Goal: Task Accomplishment & Management: Complete application form

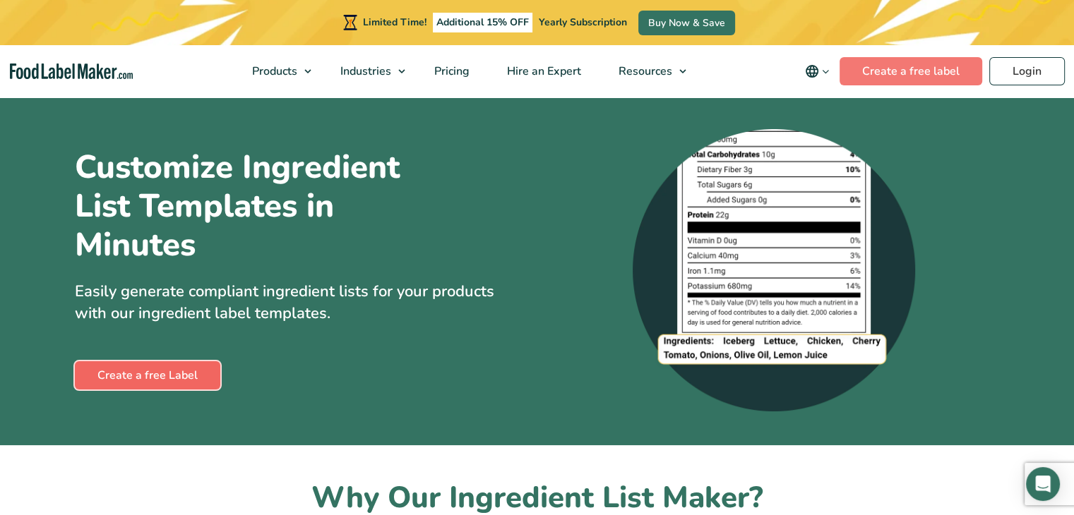
click at [167, 382] on link "Create a free Label" at bounding box center [147, 375] width 145 height 28
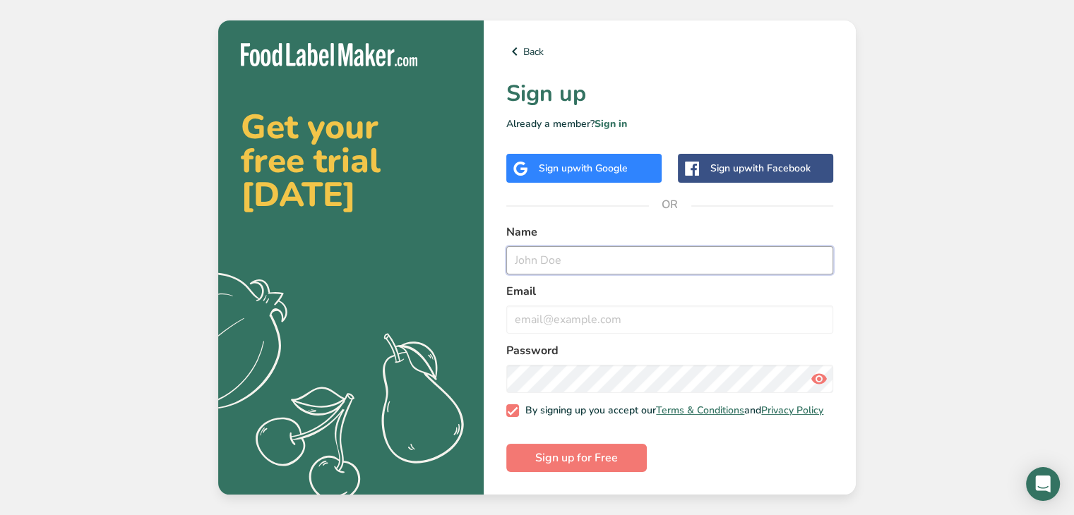
click at [604, 252] on input "text" at bounding box center [669, 260] width 327 height 28
type input "[PERSON_NAME]"
click at [565, 313] on input "email" at bounding box center [669, 320] width 327 height 28
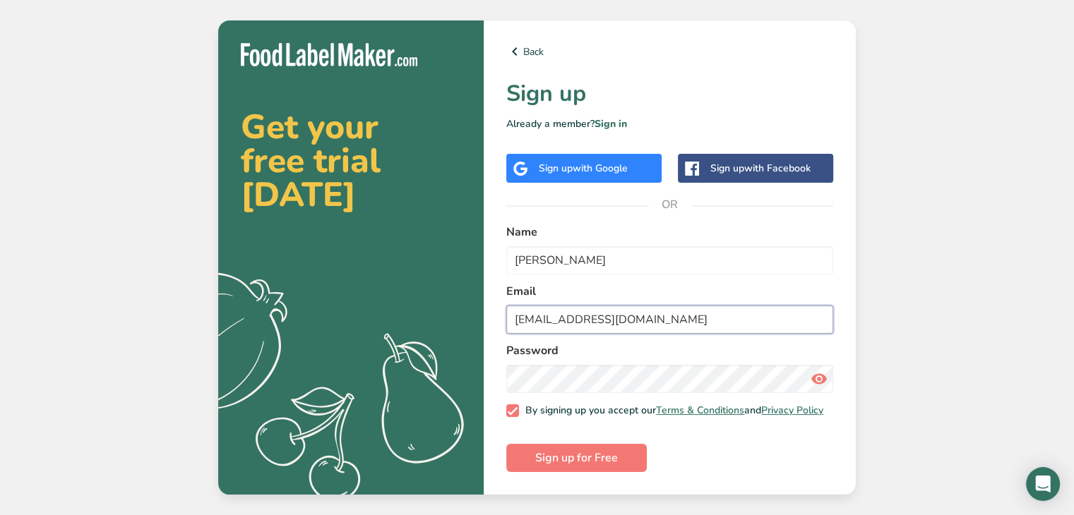
type input "[EMAIL_ADDRESS][DOMAIN_NAME]"
click at [587, 462] on span "Sign up for Free" at bounding box center [576, 458] width 83 height 17
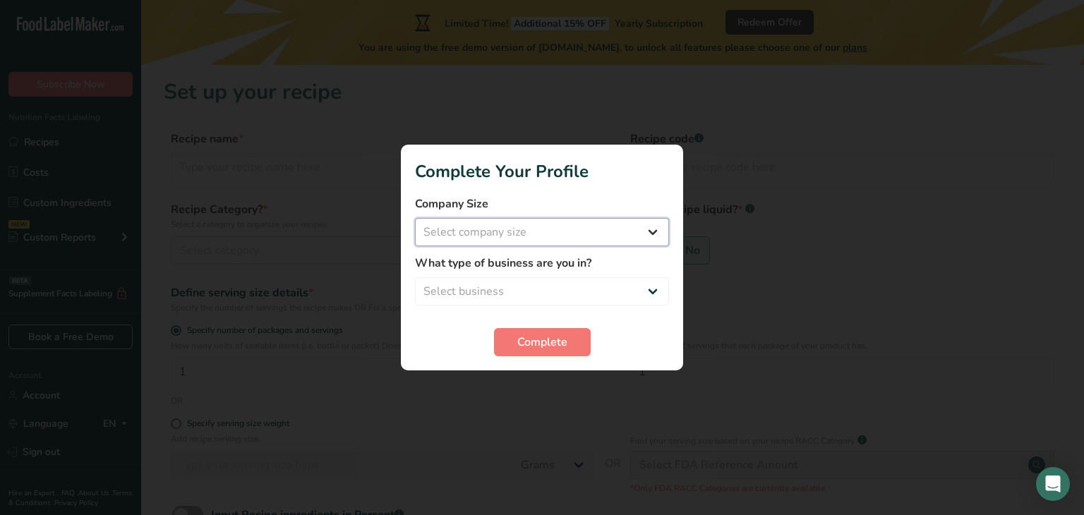
click at [536, 236] on select "Select company size Fewer than 10 Employees 10 to 50 Employees 51 to 500 Employ…" at bounding box center [542, 232] width 254 height 28
select select "1"
click at [415, 218] on select "Select company size Fewer than 10 Employees 10 to 50 Employees 51 to 500 Employ…" at bounding box center [542, 232] width 254 height 28
click at [527, 285] on select "Select business Packaged Food Manufacturer Restaurant & Cafe Bakery Meal Plans …" at bounding box center [542, 291] width 254 height 28
select select "3"
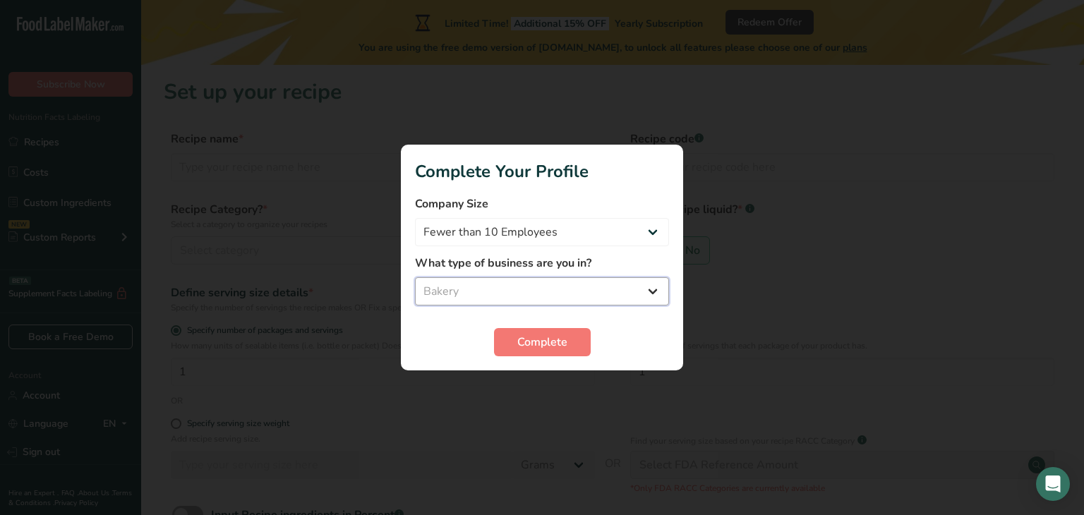
click at [415, 277] on select "Select business Packaged Food Manufacturer Restaurant & Cafe Bakery Meal Plans …" at bounding box center [542, 291] width 254 height 28
click at [532, 342] on span "Complete" at bounding box center [542, 342] width 50 height 17
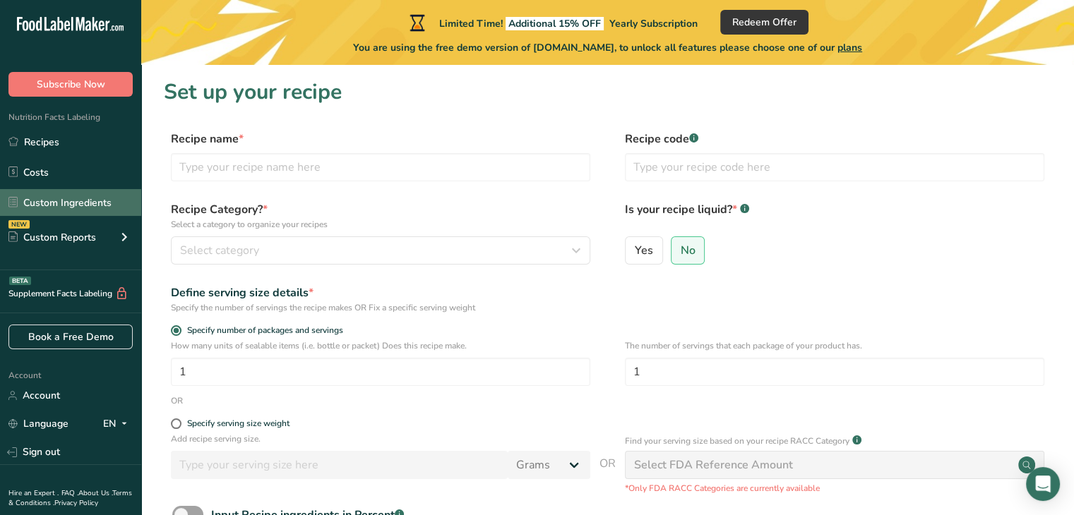
click at [56, 204] on link "Custom Ingredients" at bounding box center [70, 202] width 141 height 27
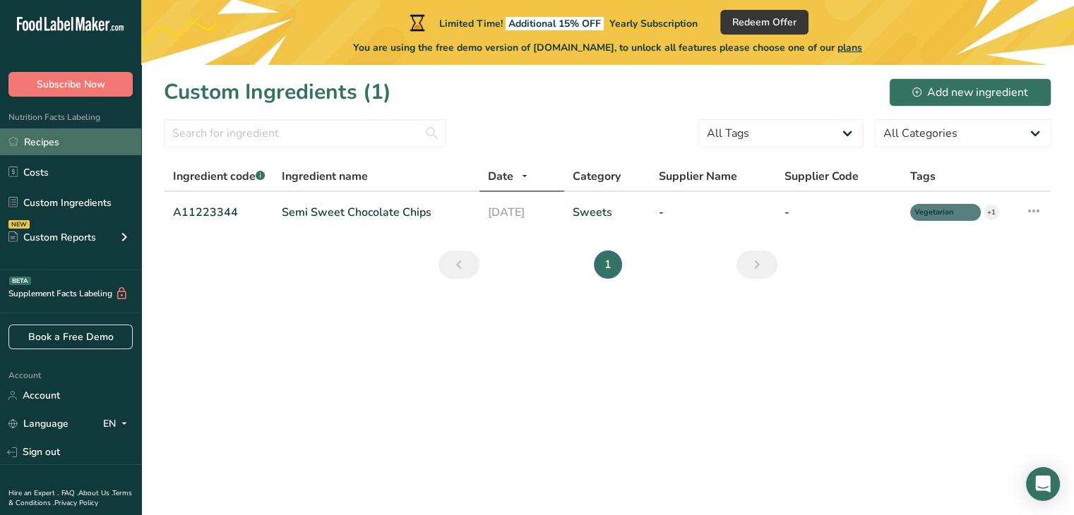
click at [60, 145] on link "Recipes" at bounding box center [70, 141] width 141 height 27
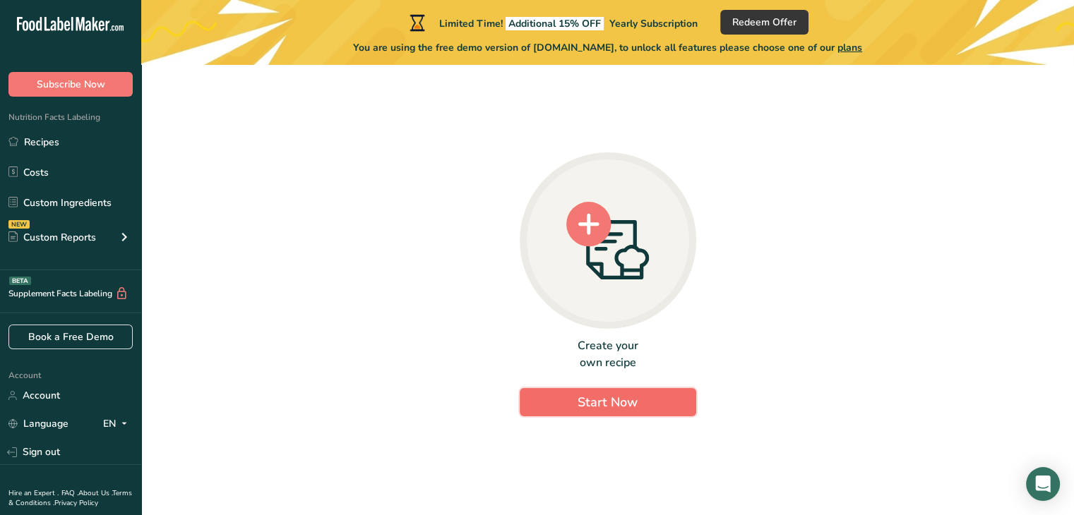
click at [579, 397] on span "Start Now" at bounding box center [607, 402] width 60 height 17
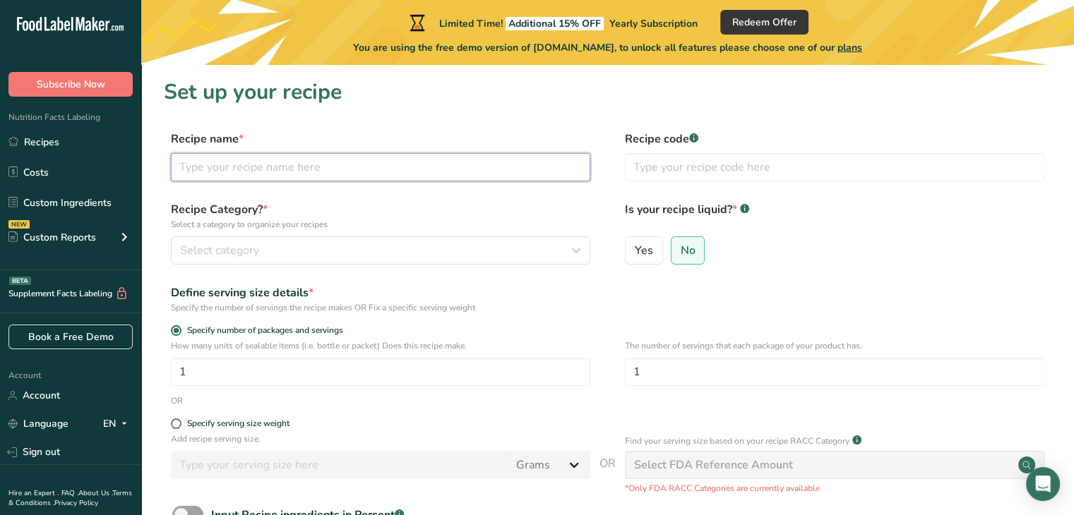
click at [391, 171] on input "text" at bounding box center [380, 167] width 419 height 28
click at [285, 244] on div "Select category" at bounding box center [376, 250] width 392 height 17
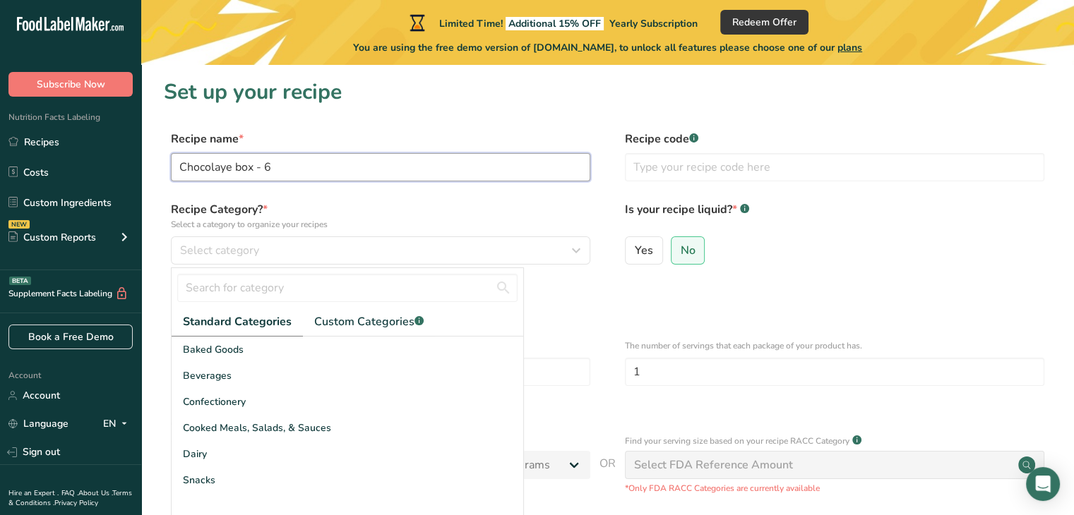
click at [226, 162] on input "Chocolaye box - 6" at bounding box center [380, 167] width 419 height 28
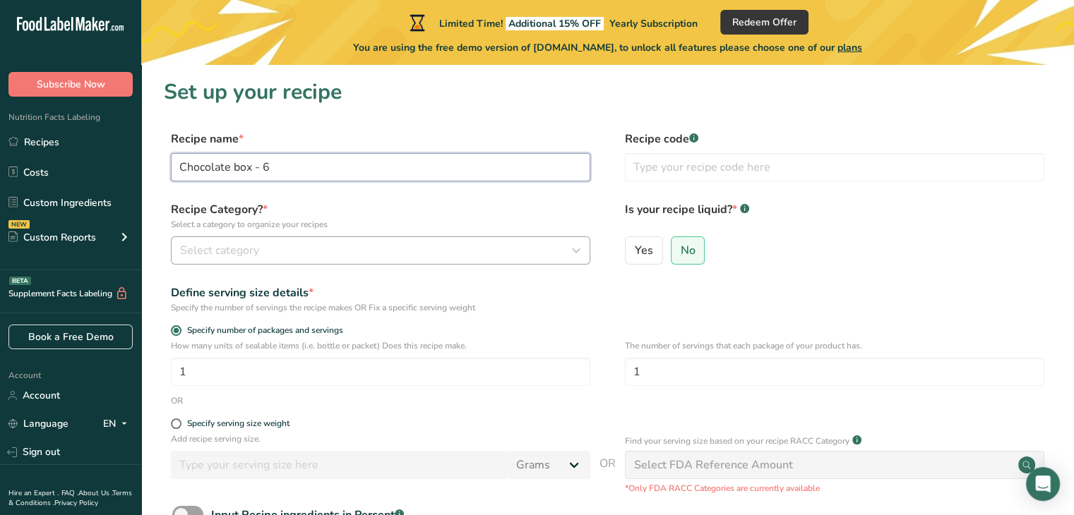
type input "Chocolate box - 6"
click at [253, 251] on span "Select category" at bounding box center [219, 250] width 79 height 17
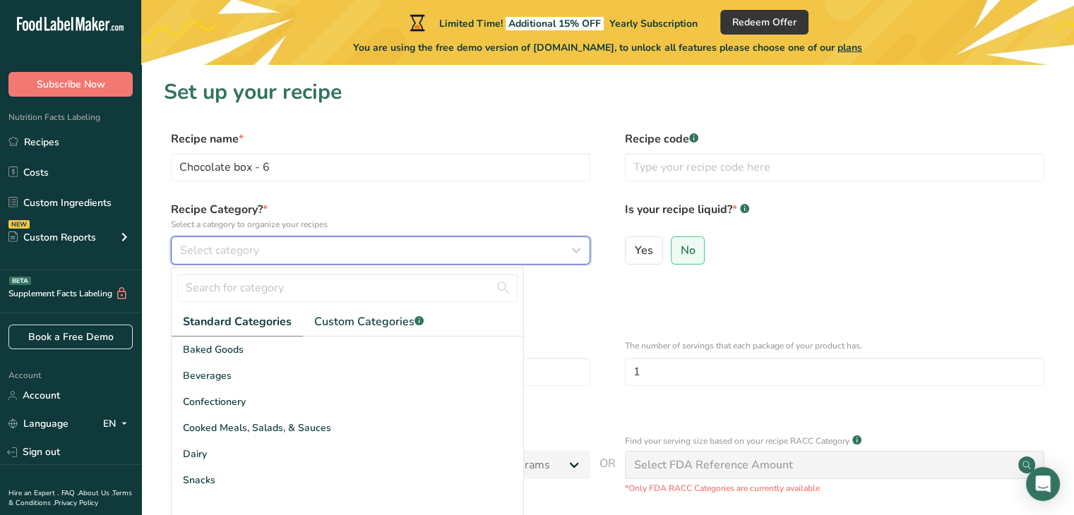
click at [272, 249] on div "Select category" at bounding box center [376, 250] width 392 height 17
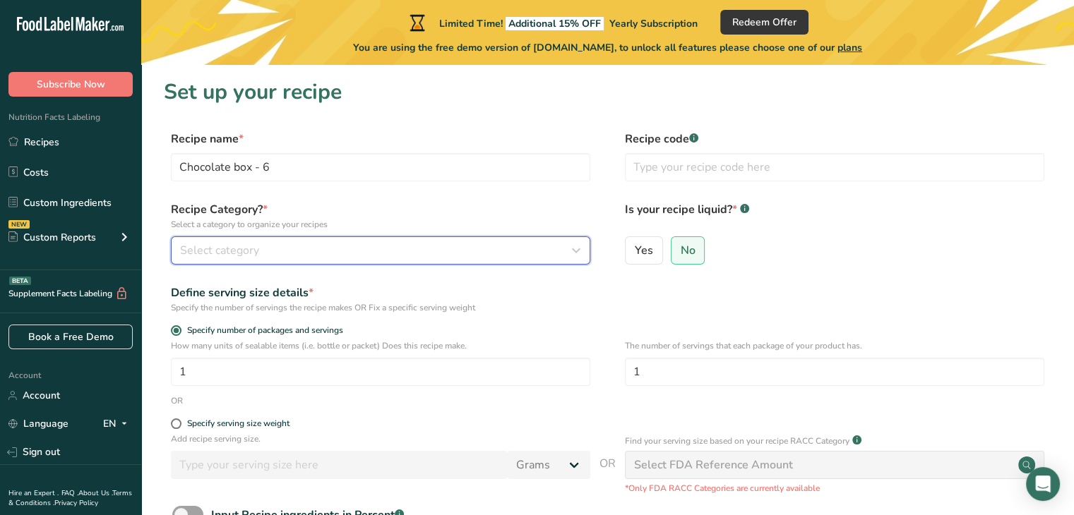
click at [272, 249] on div "Select category" at bounding box center [376, 250] width 392 height 17
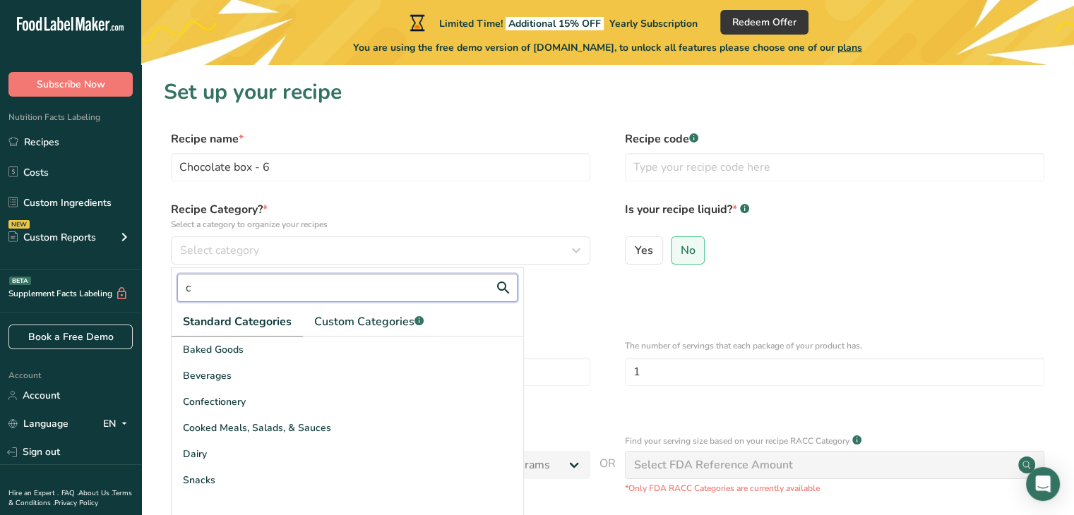
click at [265, 291] on input "c" at bounding box center [347, 288] width 340 height 28
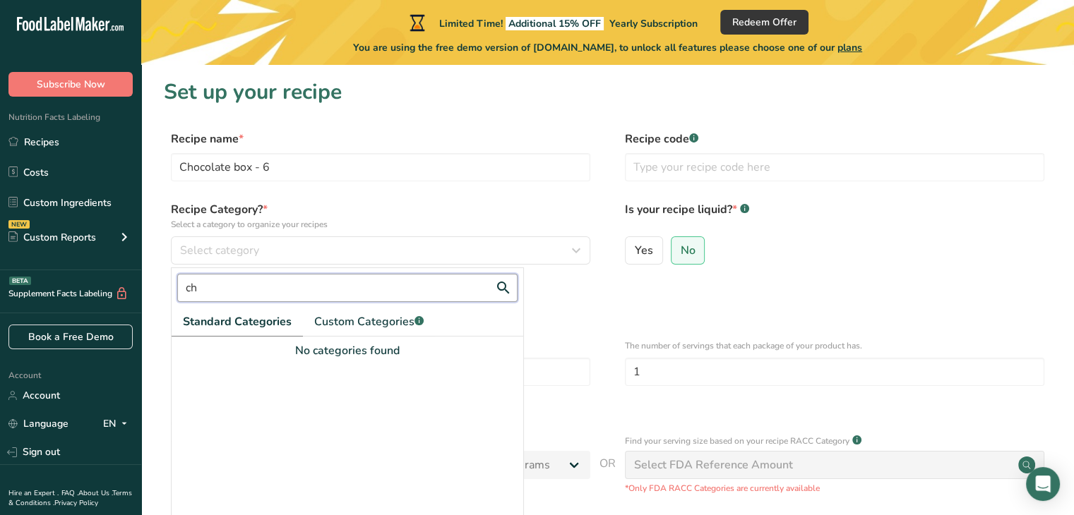
type input "c"
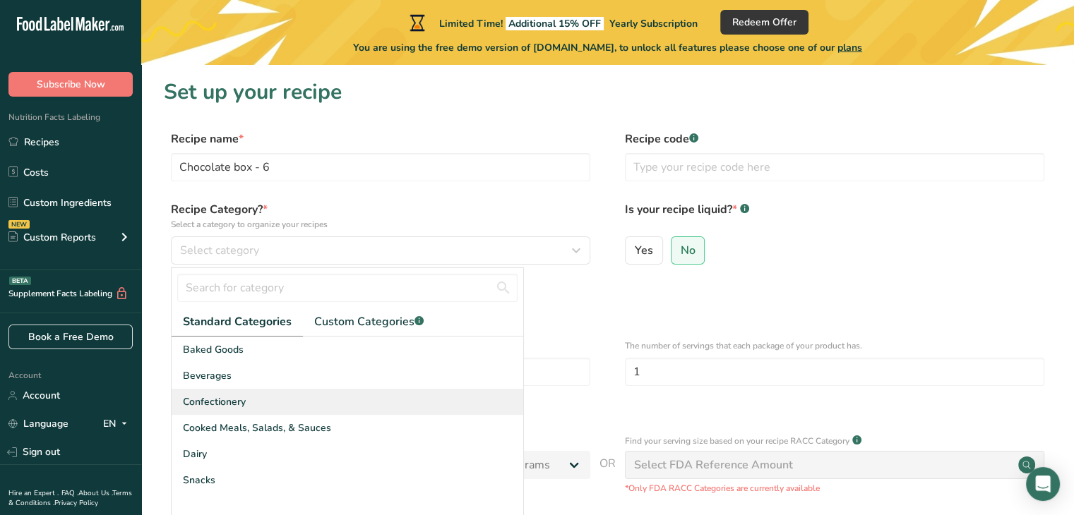
click at [265, 407] on div "Confectionery" at bounding box center [348, 402] width 352 height 26
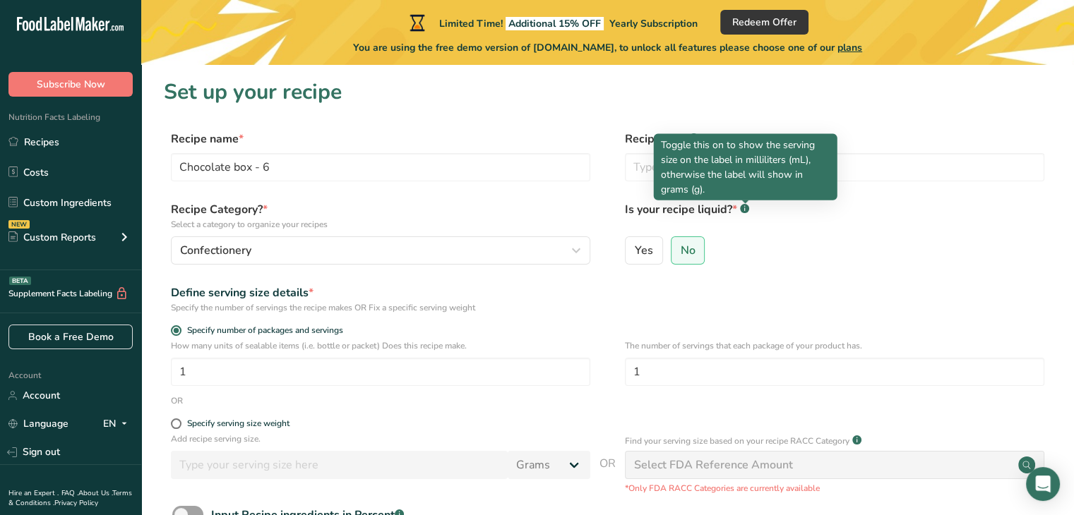
click at [746, 205] on div at bounding box center [744, 203] width 7 height 7
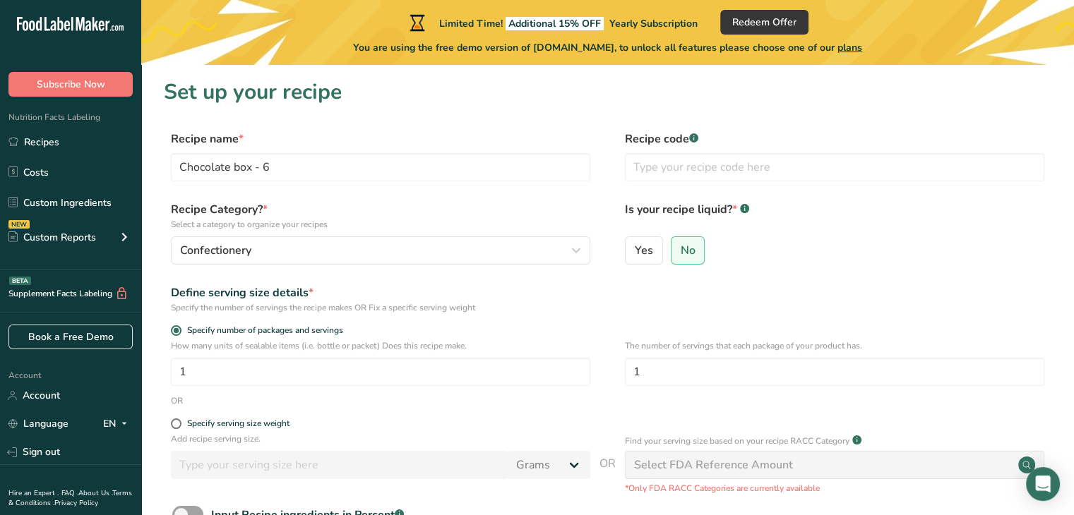
click at [762, 212] on label "Is your recipe liquid? * .a-a{fill:#347362;}.b-a{fill:#fff;}" at bounding box center [834, 216] width 419 height 30
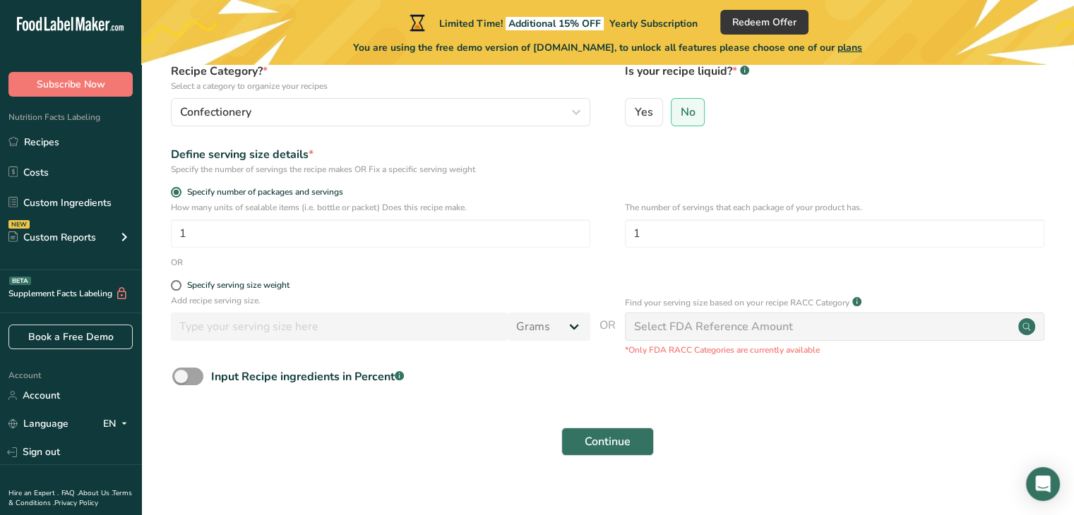
scroll to position [141, 0]
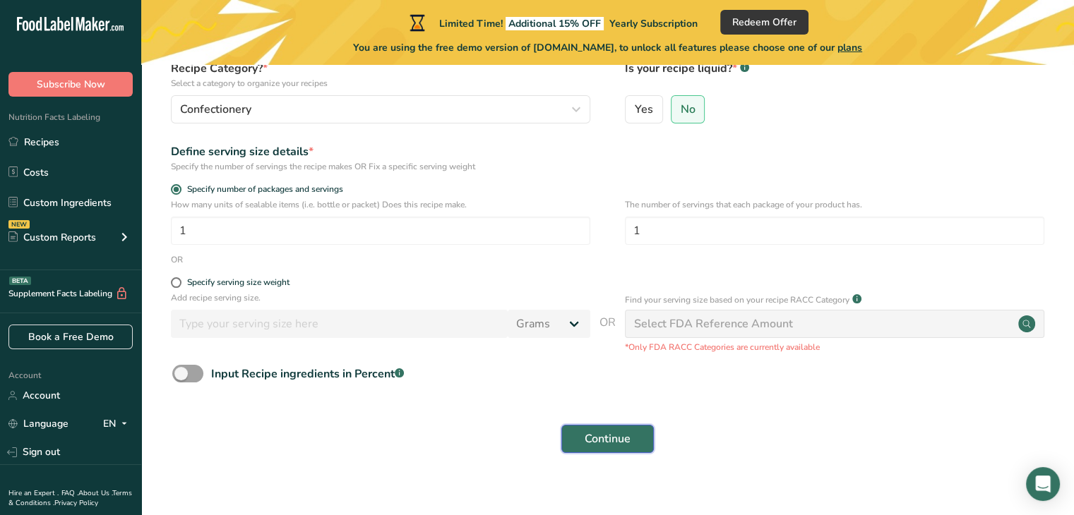
click at [590, 437] on span "Continue" at bounding box center [607, 439] width 46 height 17
